Goal: Information Seeking & Learning: Learn about a topic

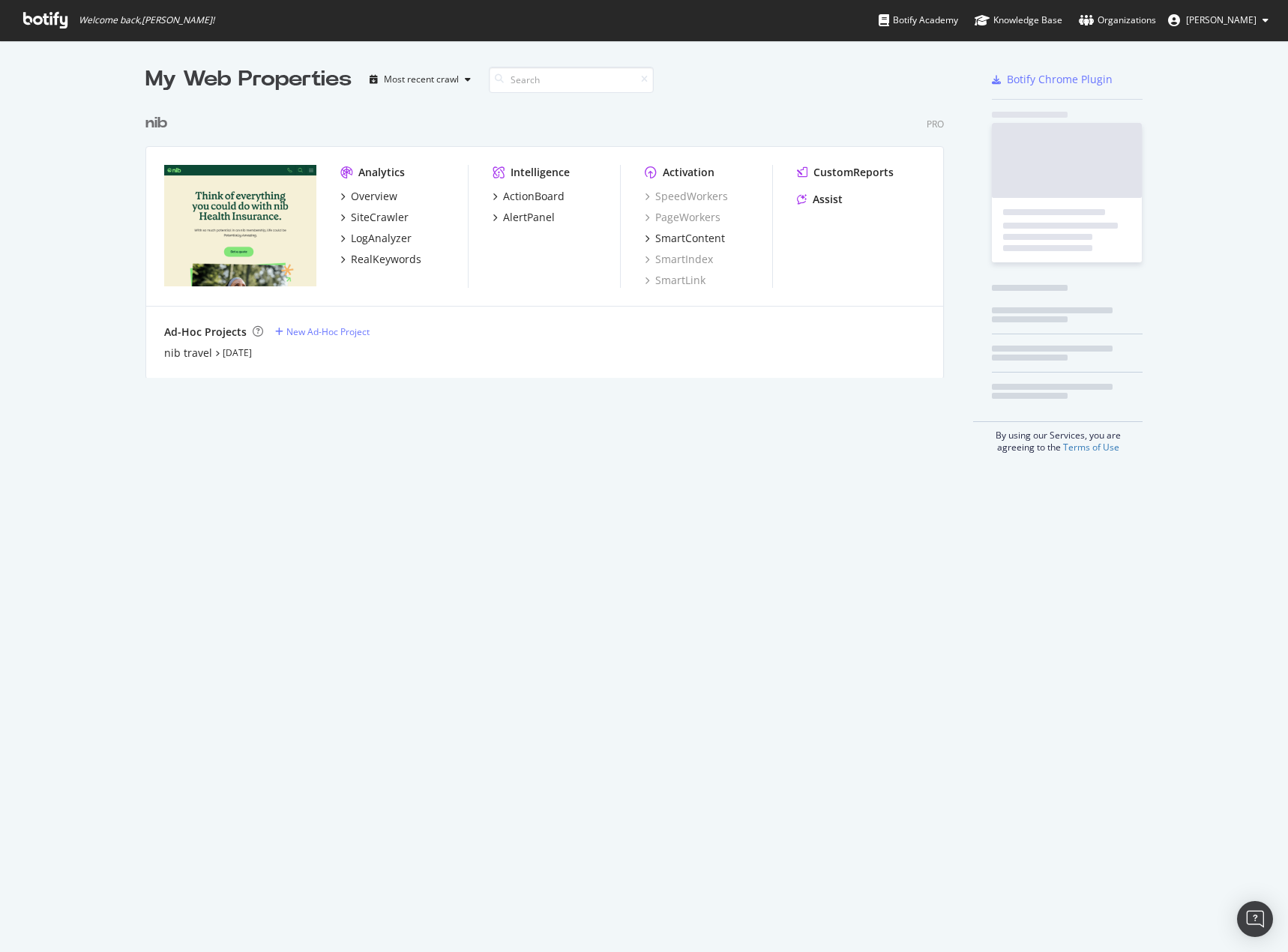
scroll to position [272, 800]
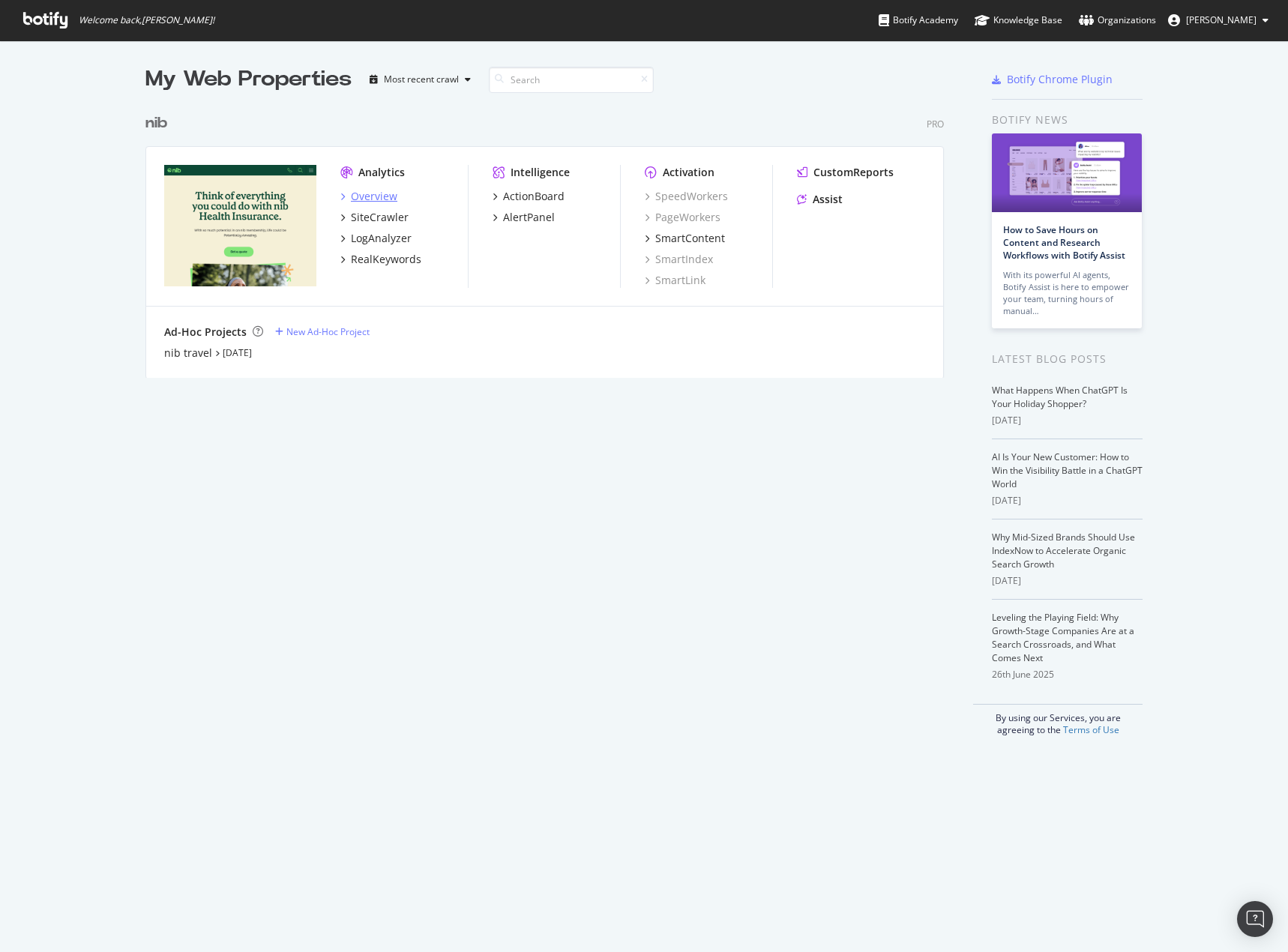
click at [356, 197] on div "Overview" at bounding box center [374, 196] width 46 height 15
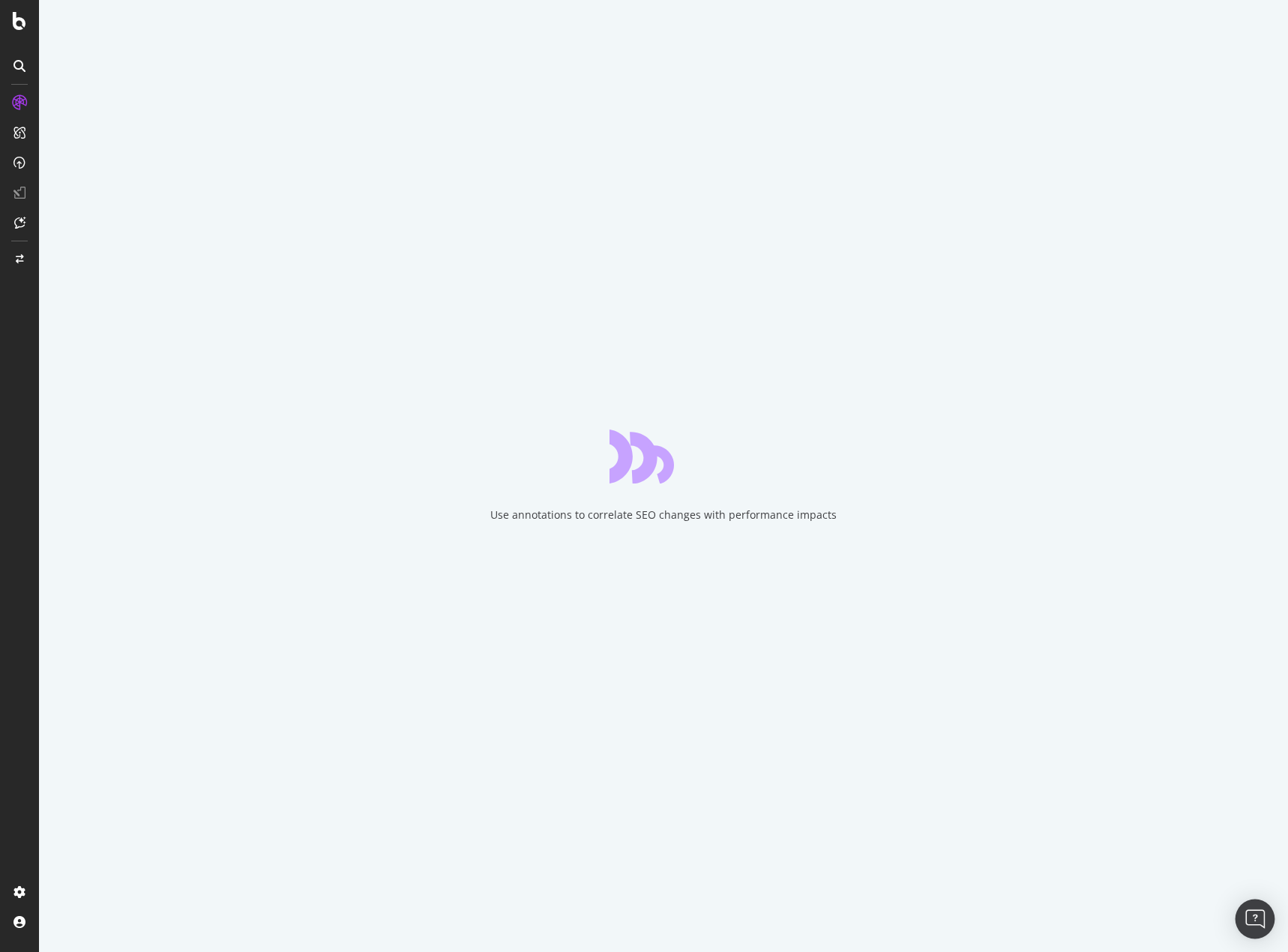
click at [1271, 929] on div "Open Intercom Messenger" at bounding box center [1256, 919] width 40 height 40
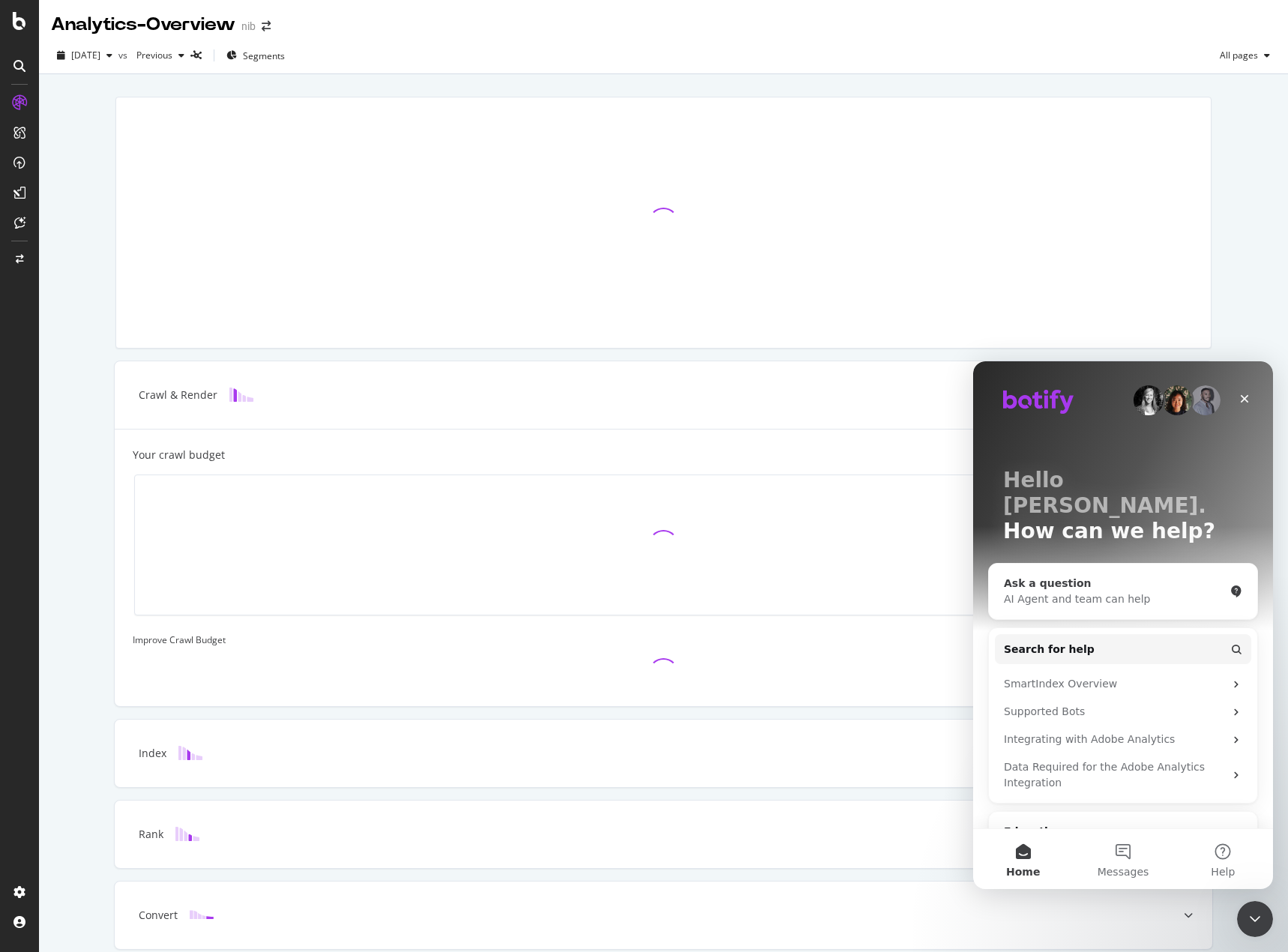
click at [1137, 591] on div "AI Agent and team can help" at bounding box center [1114, 599] width 220 height 16
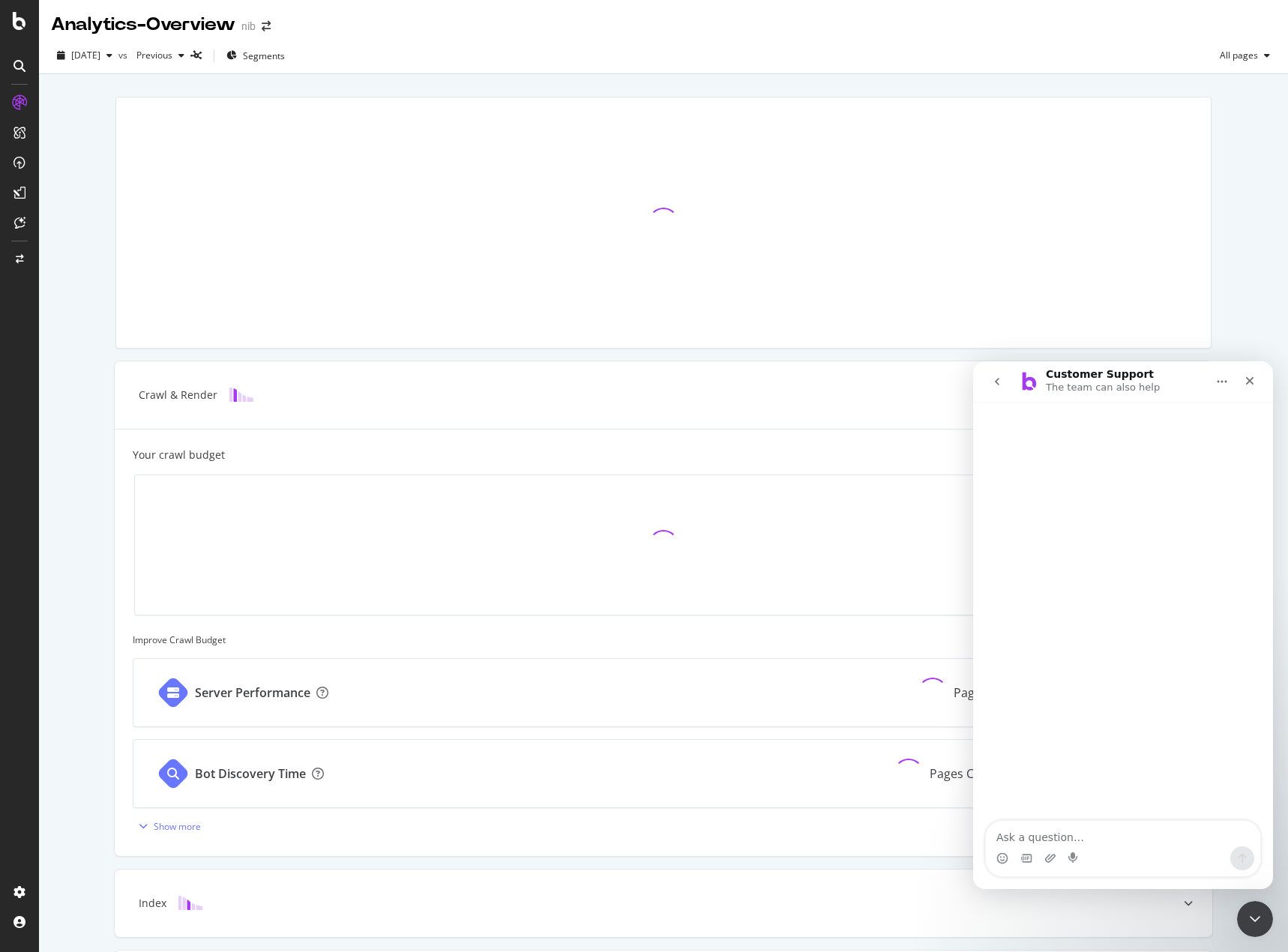
click at [1110, 838] on textarea "Ask a question…" at bounding box center [1123, 833] width 274 height 25
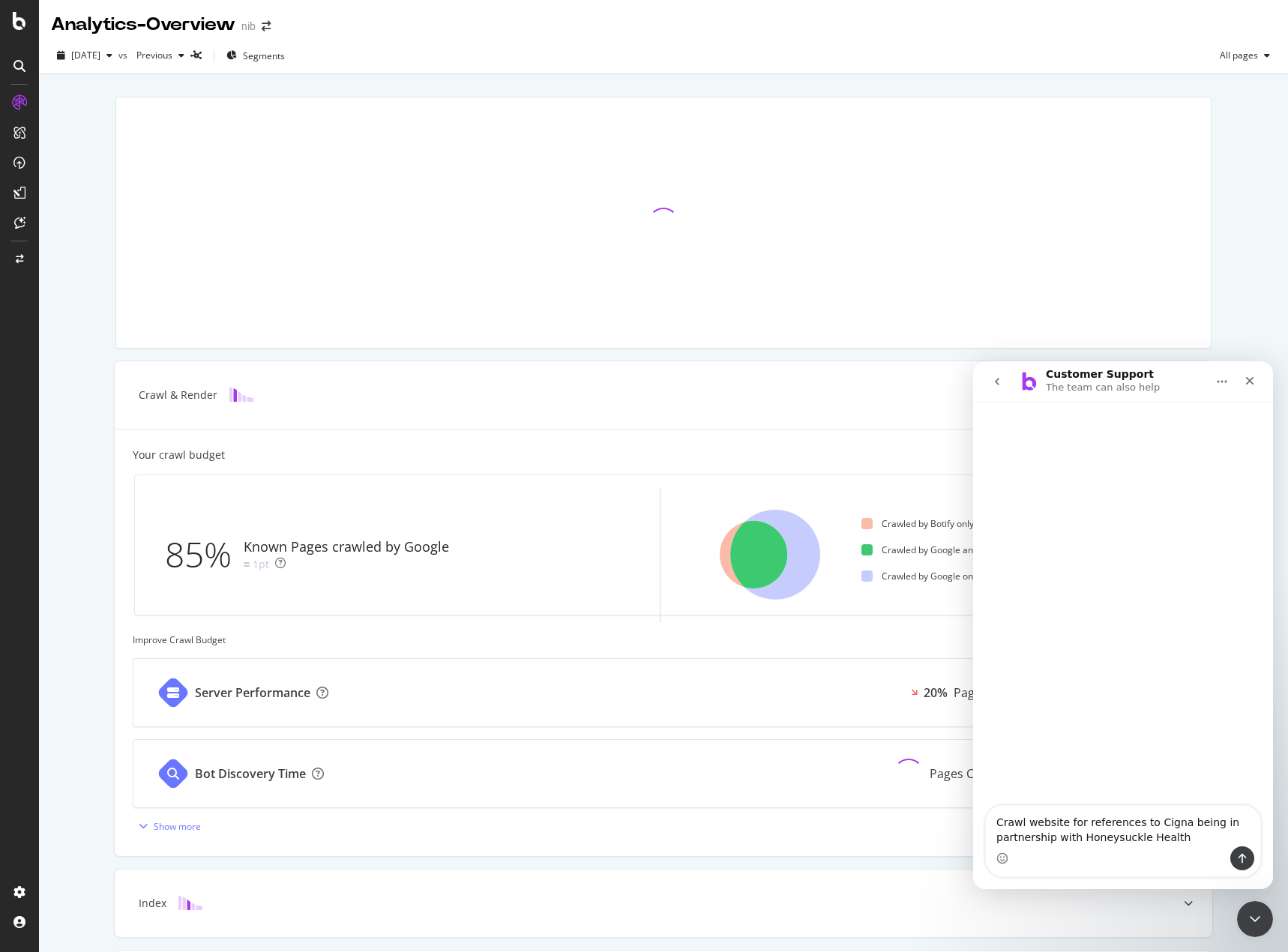
type textarea "Crawl website for references to Cigna being in partnership with Honeysuckle Hea…"
click at [989, 380] on button "go back" at bounding box center [997, 381] width 28 height 28
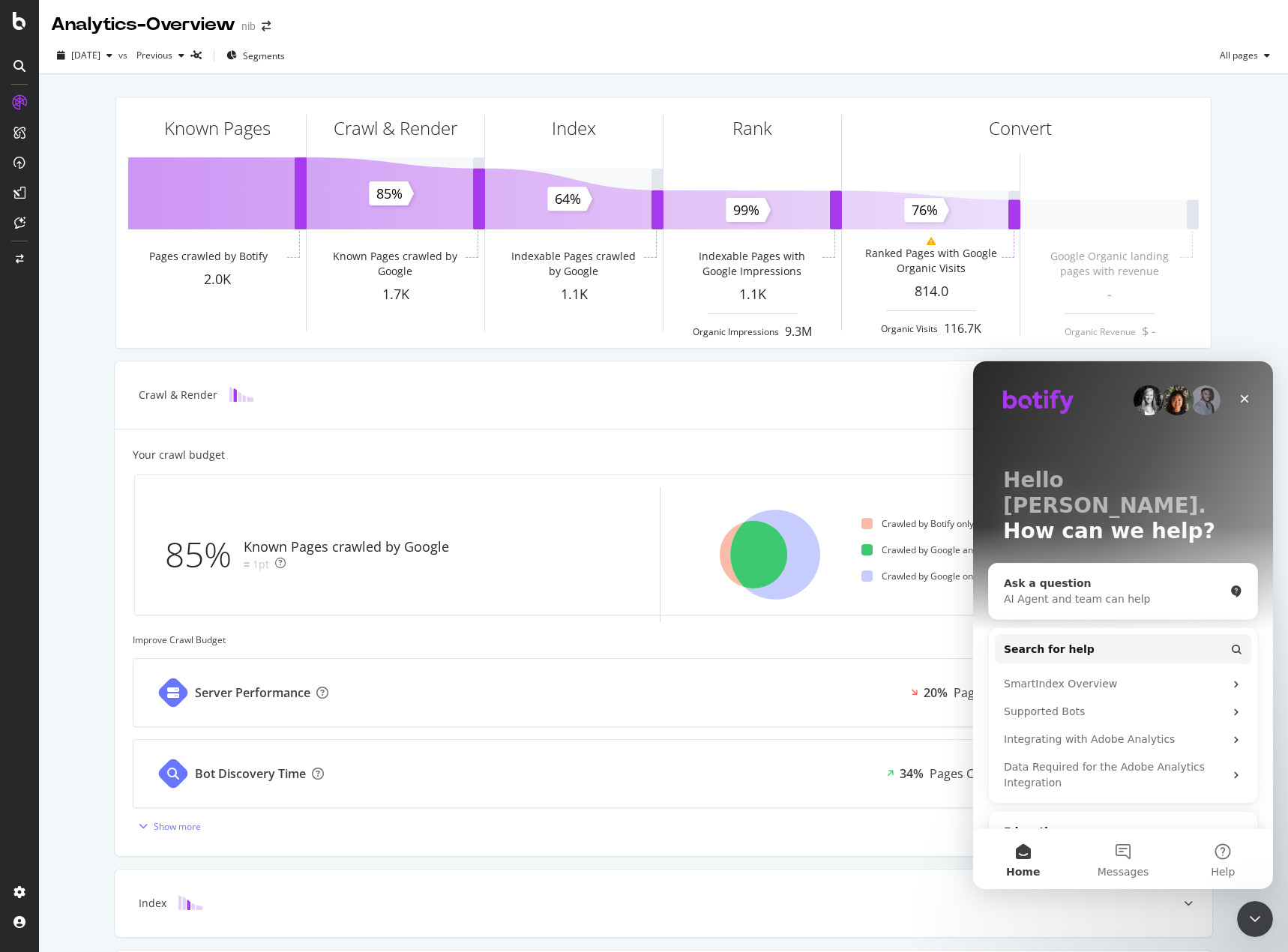
click at [1075, 591] on div "AI Agent and team can help" at bounding box center [1114, 599] width 220 height 16
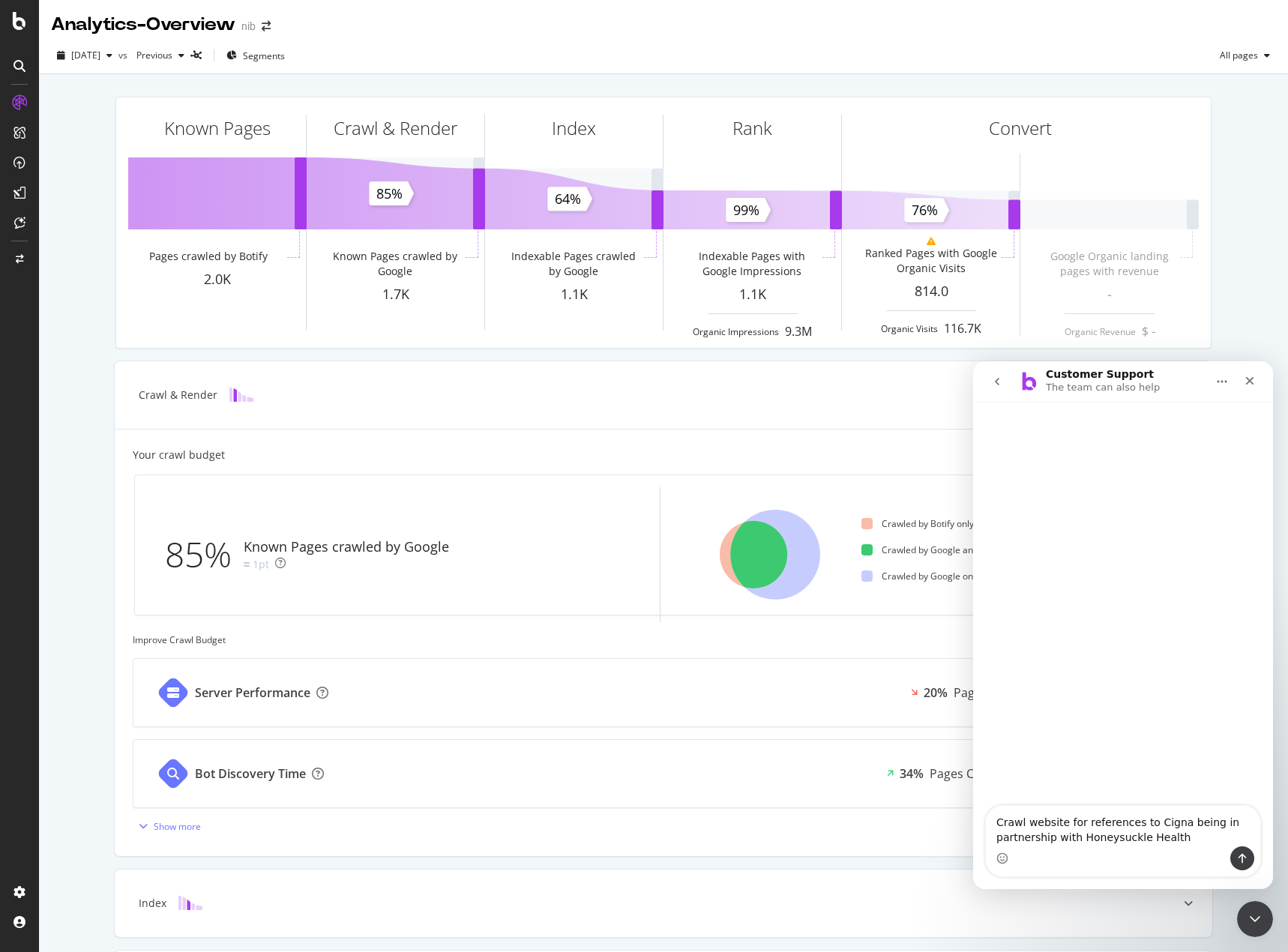
click at [998, 822] on textarea "Crawl website for references to Cigna being in partnership with Honeysuckle Hea…" at bounding box center [1123, 825] width 274 height 40
type textarea "i want to Crawl website for references to Cigna being in partnership with Honey…"
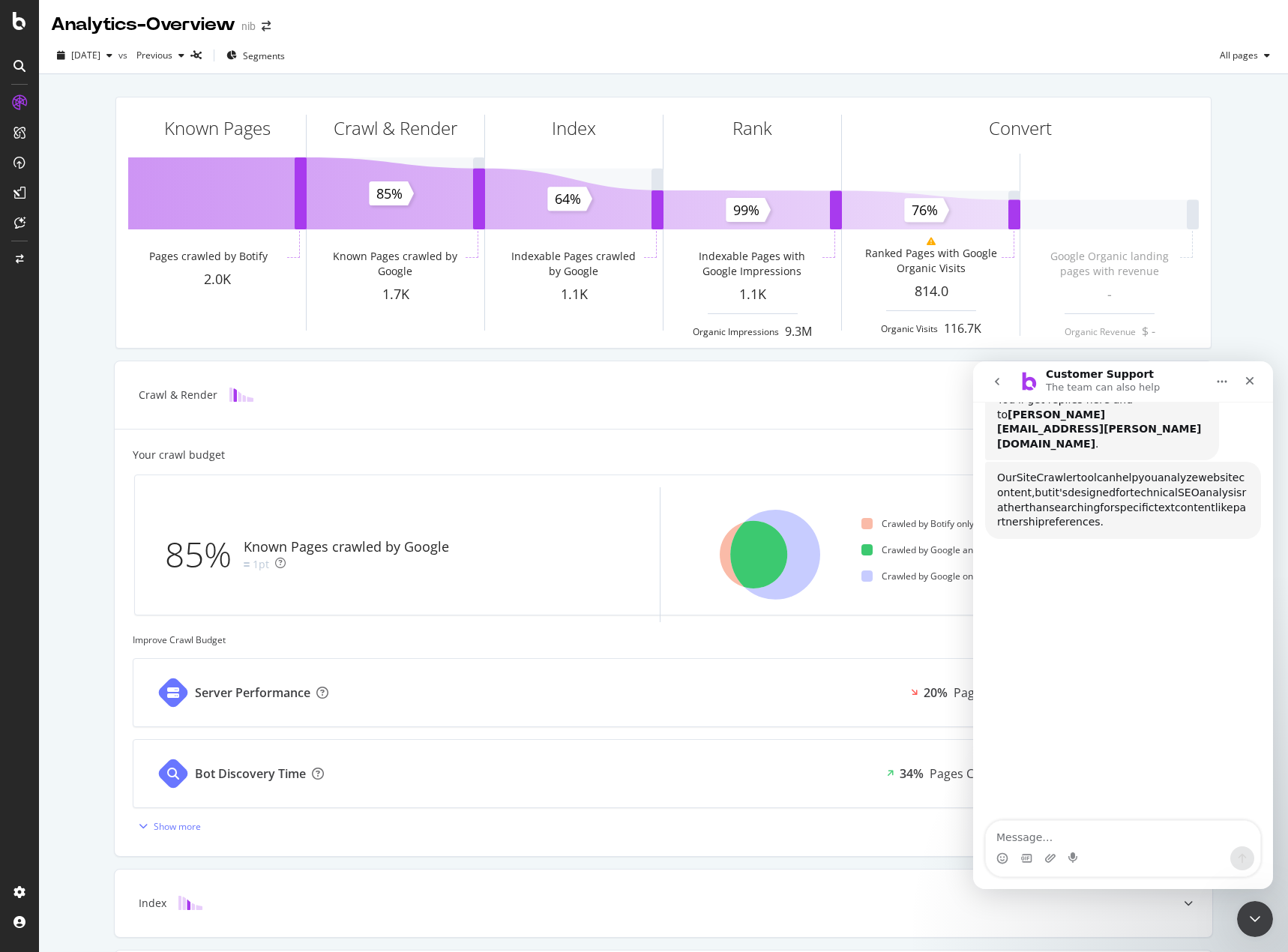
scroll to position [226, 0]
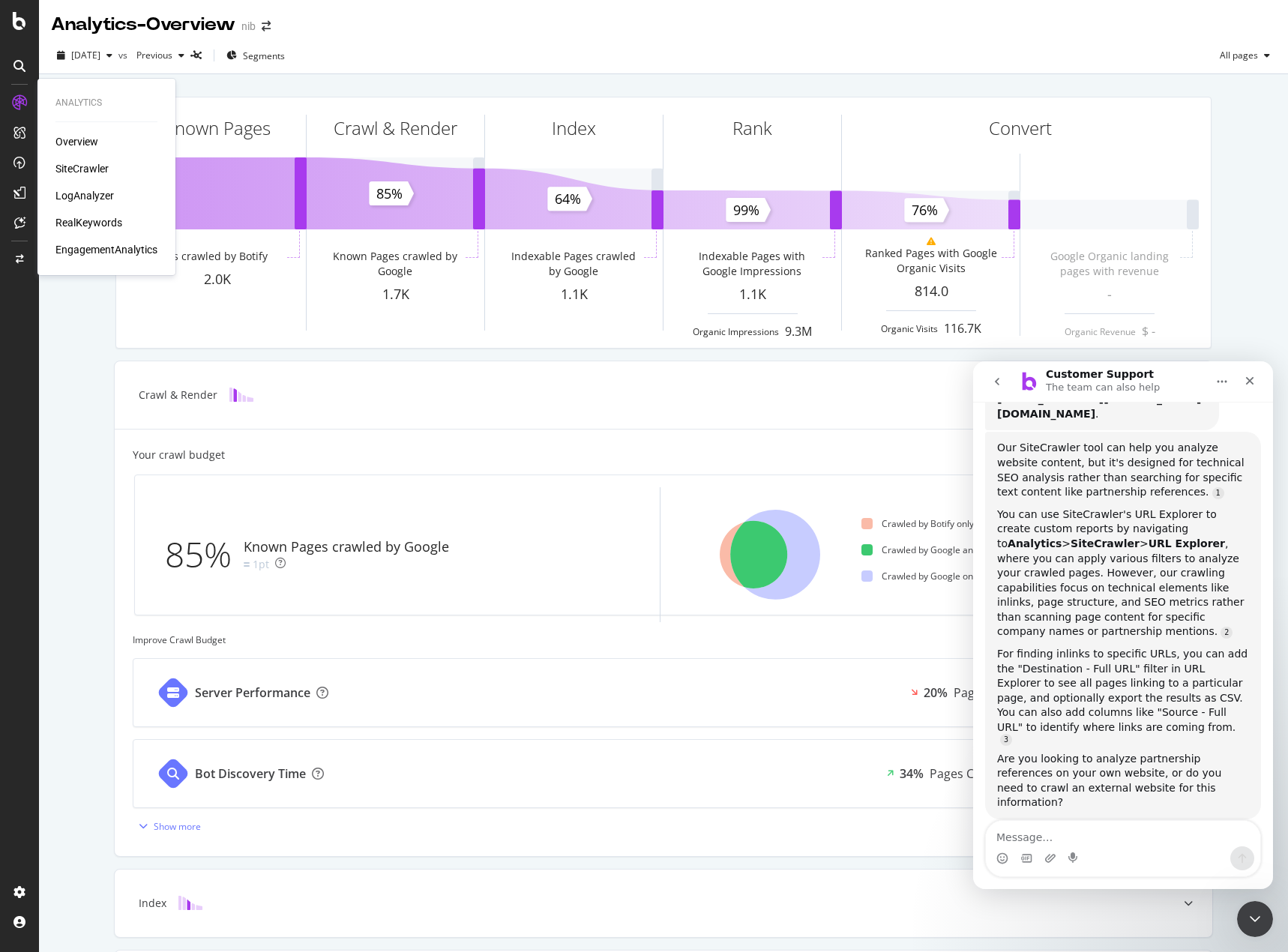
click at [76, 175] on div "SiteCrawler" at bounding box center [83, 168] width 53 height 15
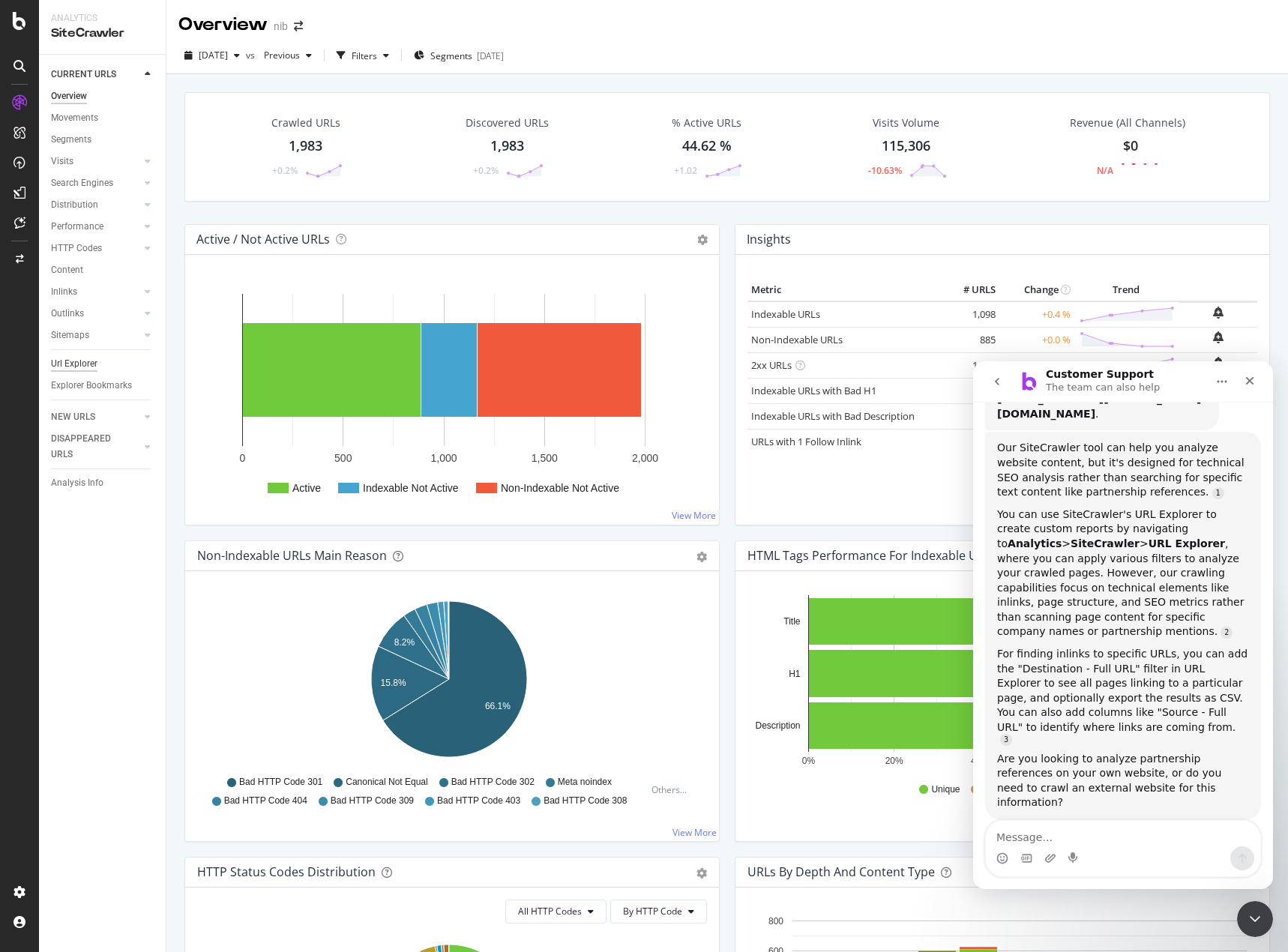
click at [76, 366] on div "Url Explorer" at bounding box center [74, 364] width 46 height 16
